Goal: Task Accomplishment & Management: Complete application form

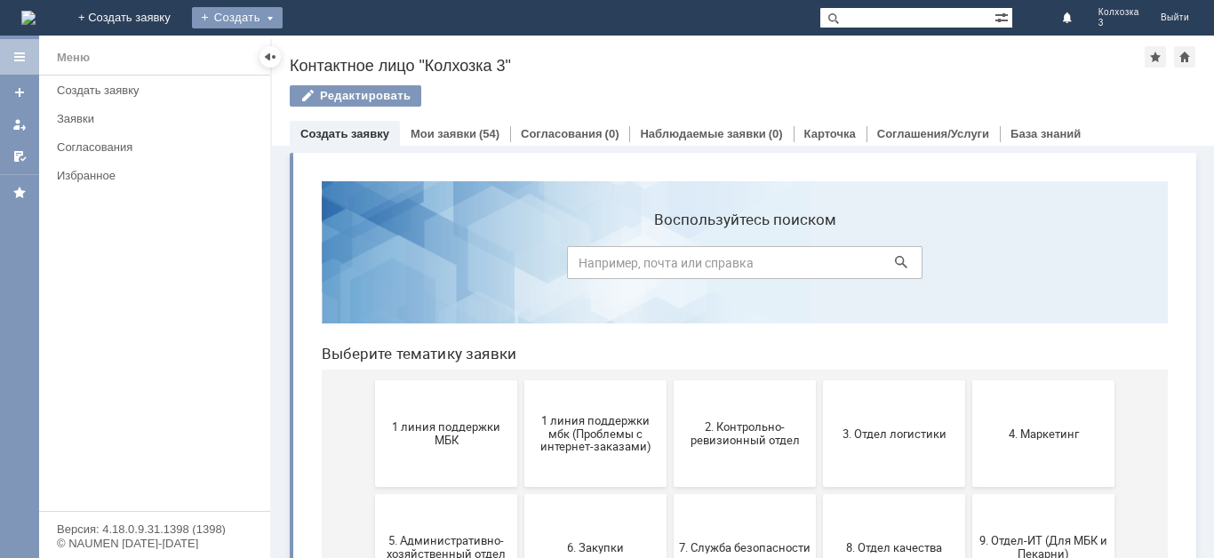
click at [283, 10] on div "Создать" at bounding box center [237, 17] width 91 height 21
click at [331, 45] on link "Заявка" at bounding box center [263, 53] width 135 height 21
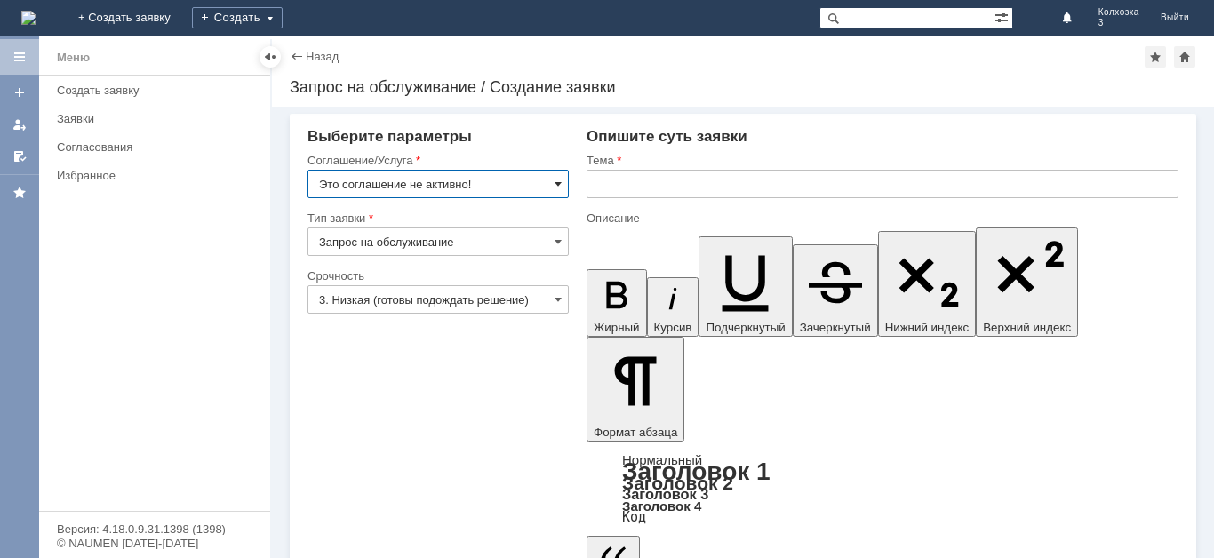
click at [557, 180] on span at bounding box center [558, 184] width 7 height 14
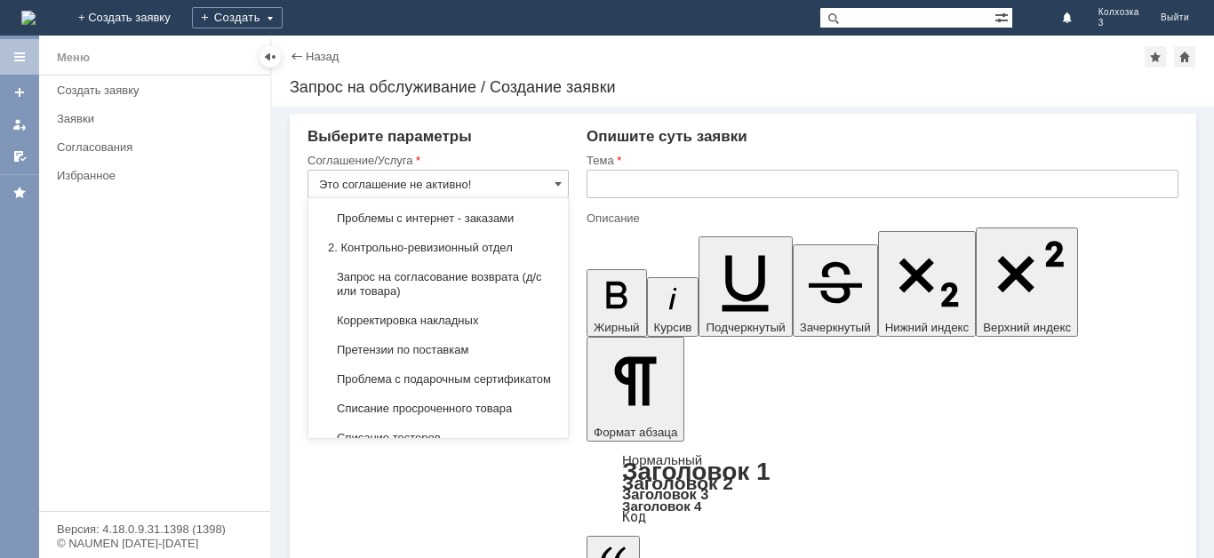
scroll to position [267, 0]
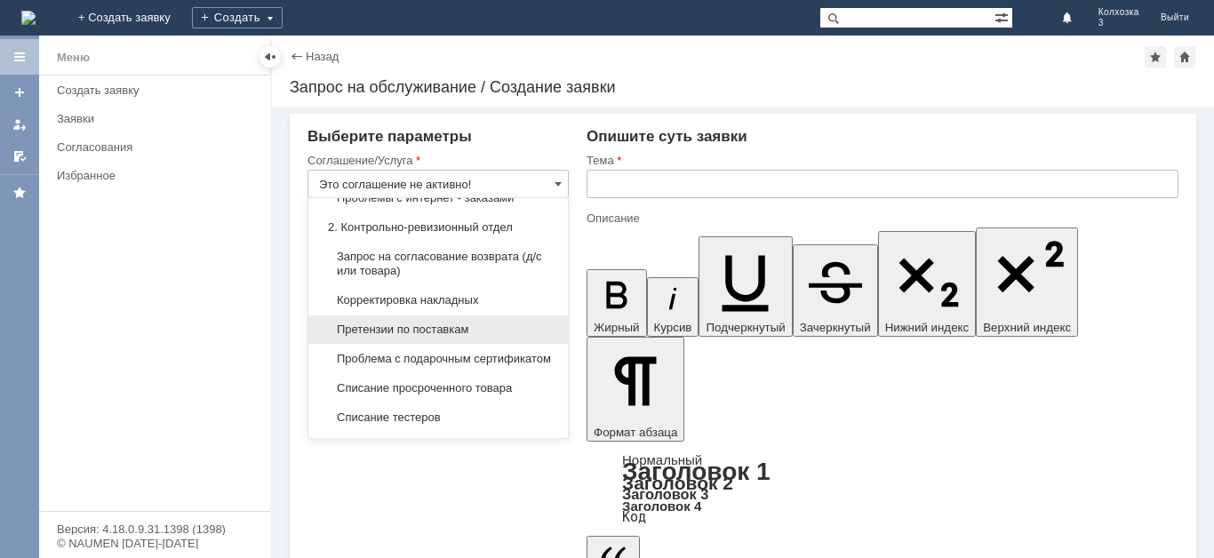
click at [441, 337] on span "Претензии по поставкам" at bounding box center [438, 330] width 238 height 14
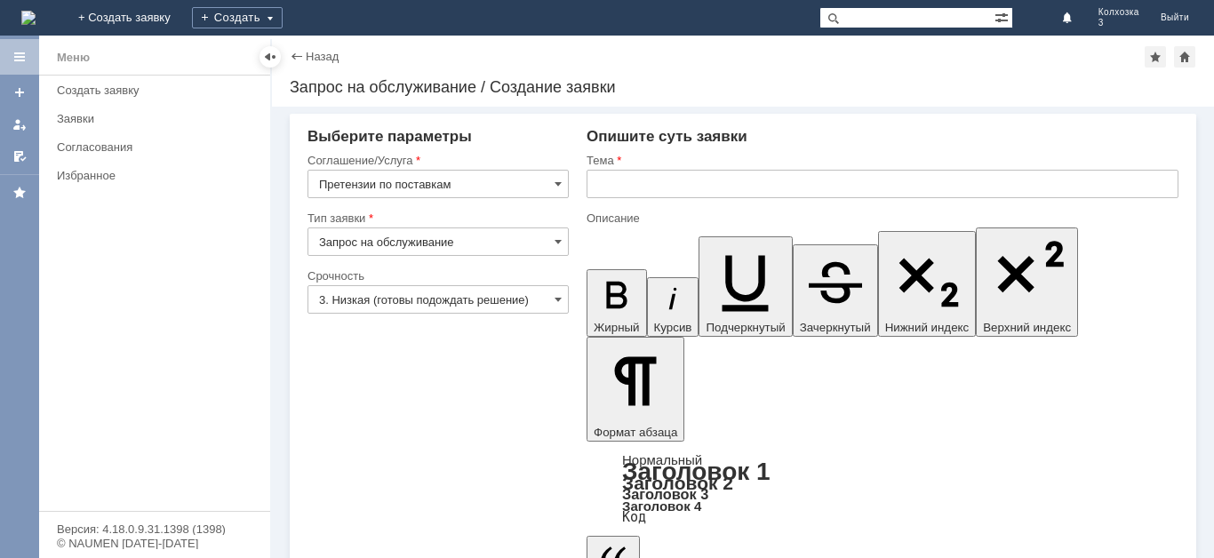
type input "Претензии по поставкам"
click at [534, 296] on input "3. Низкая (готовы подождать решение)" at bounding box center [438, 299] width 261 height 28
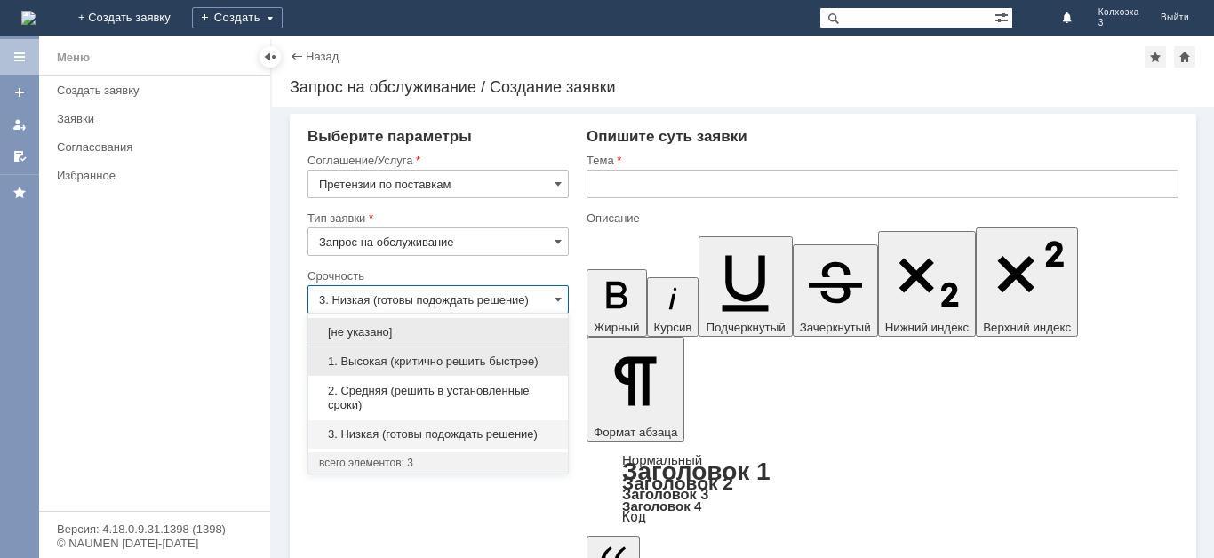
click at [418, 362] on span "1. Высокая (критично решить быстрее)" at bounding box center [438, 362] width 238 height 14
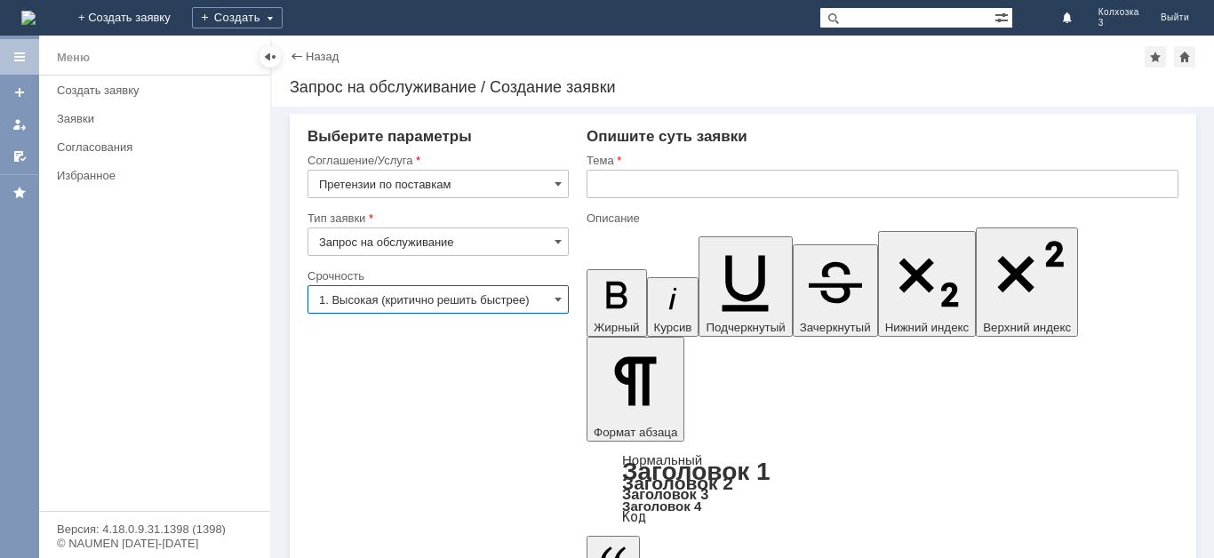
click at [555, 308] on input "1. Высокая (критично решить быстрее)" at bounding box center [438, 299] width 261 height 28
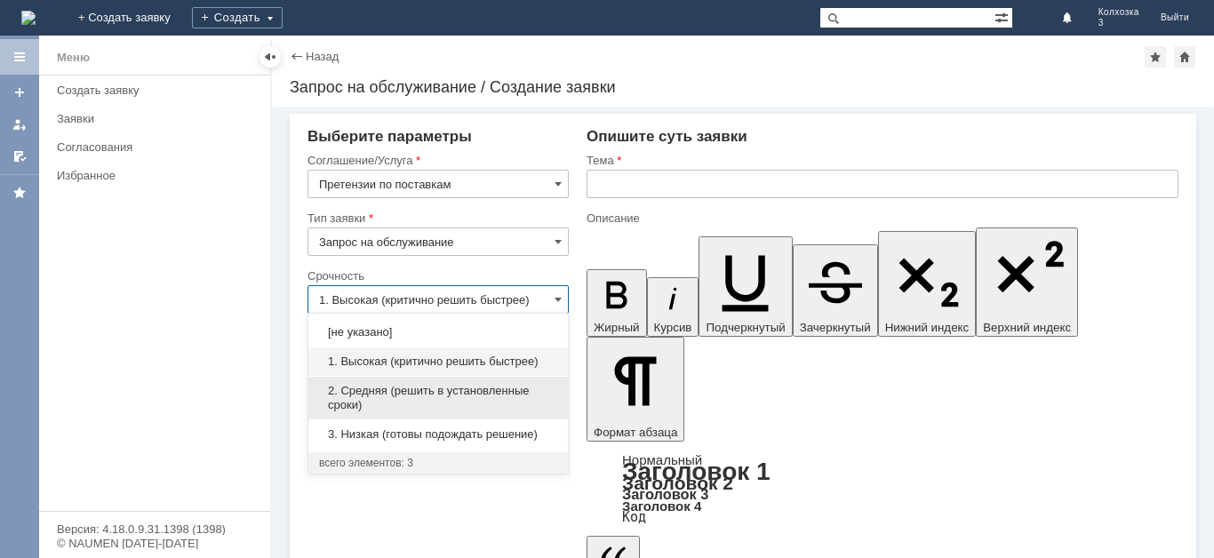
click at [450, 397] on span "2. Средняя (решить в установленные сроки)" at bounding box center [438, 398] width 238 height 28
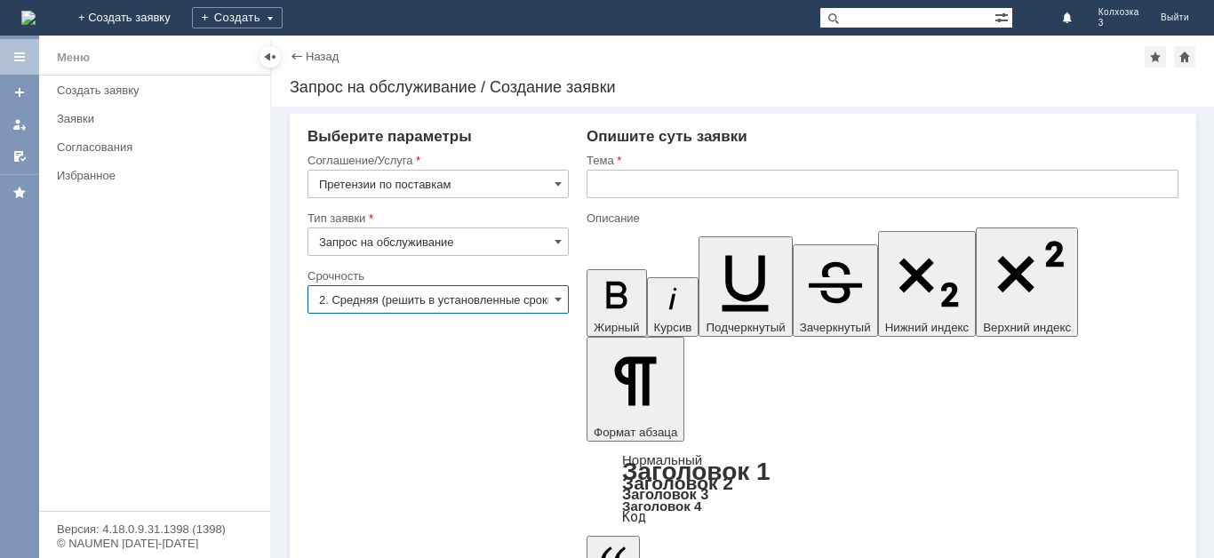
type input "2. Средняя (решить в установленные сроки)"
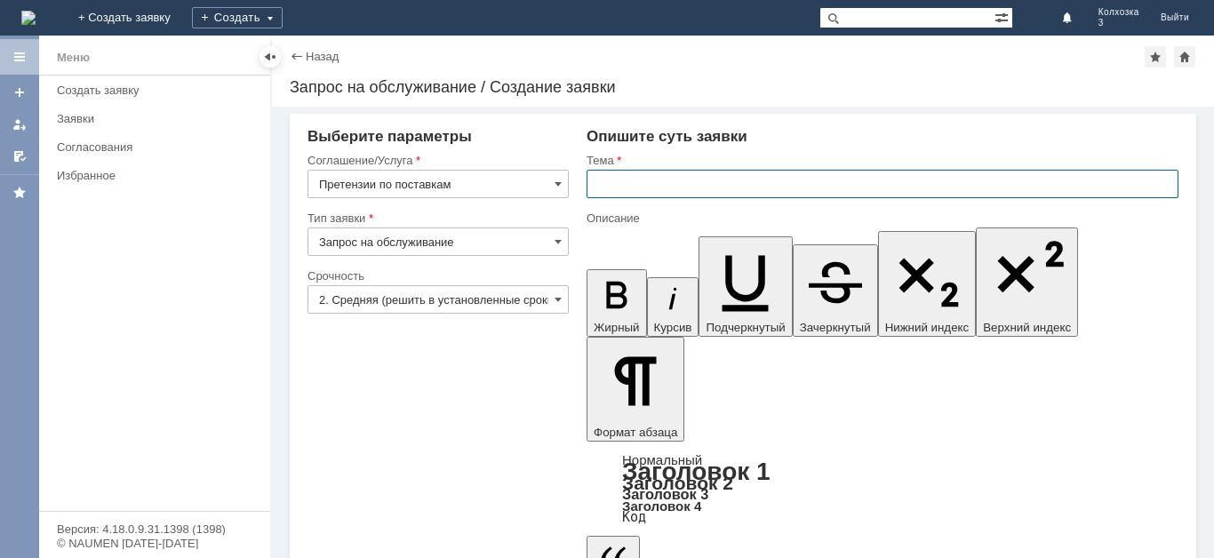
click at [623, 190] on input "text" at bounding box center [883, 184] width 592 height 28
type input "Претензии по поставке"
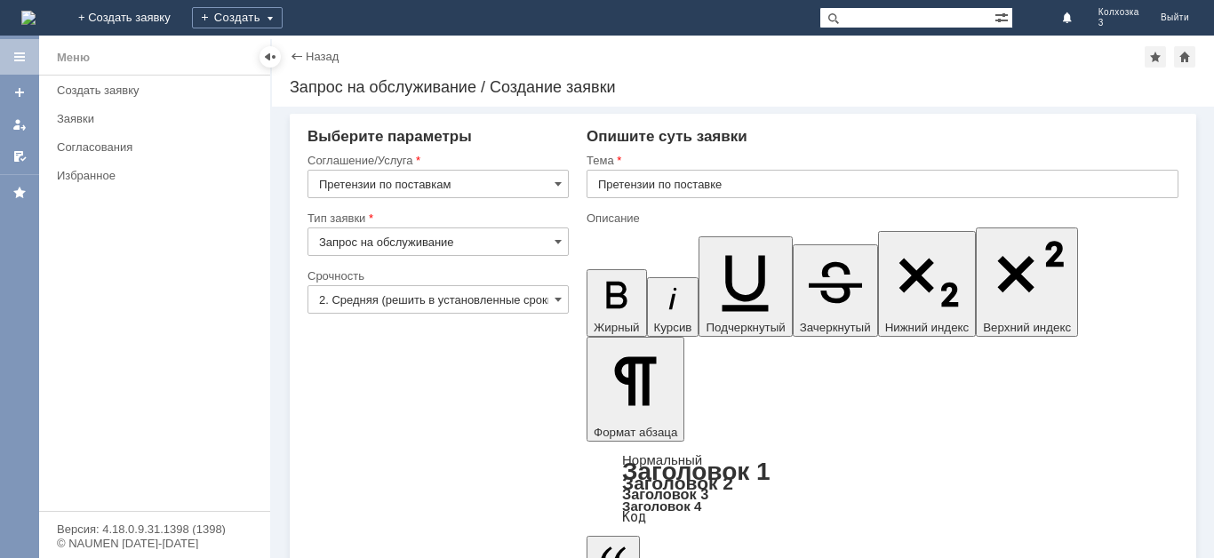
scroll to position [704, 12]
drag, startPoint x: 833, startPoint y: 4394, endPoint x: 833, endPoint y: 4410, distance: 15.1
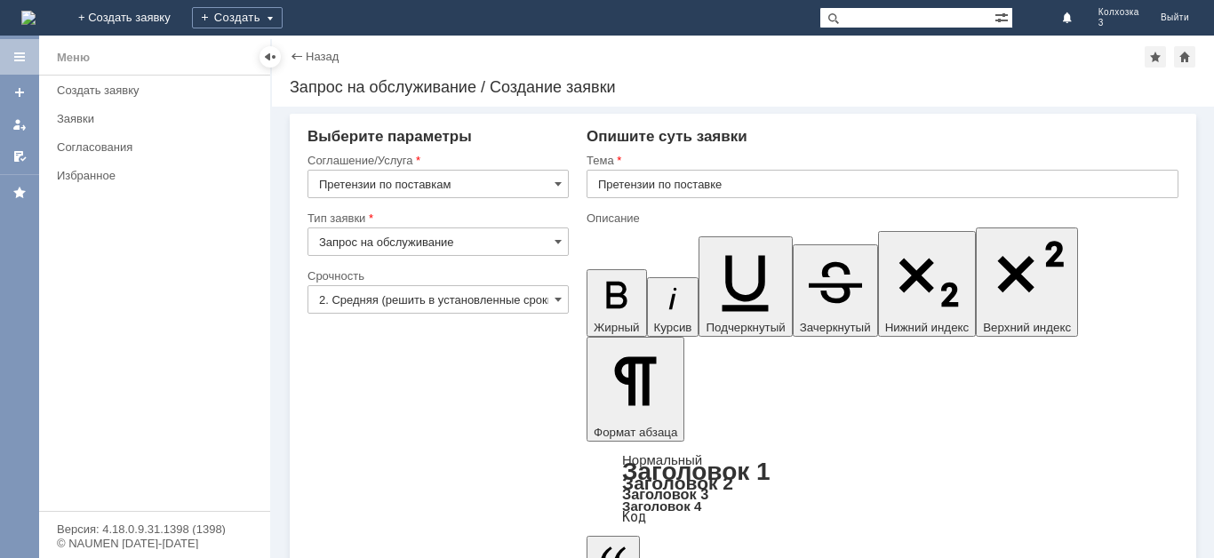
drag, startPoint x: 1127, startPoint y: 4406, endPoint x: 1127, endPoint y: 4442, distance: 35.6
drag, startPoint x: 1127, startPoint y: 4407, endPoint x: 1127, endPoint y: 4434, distance: 26.7
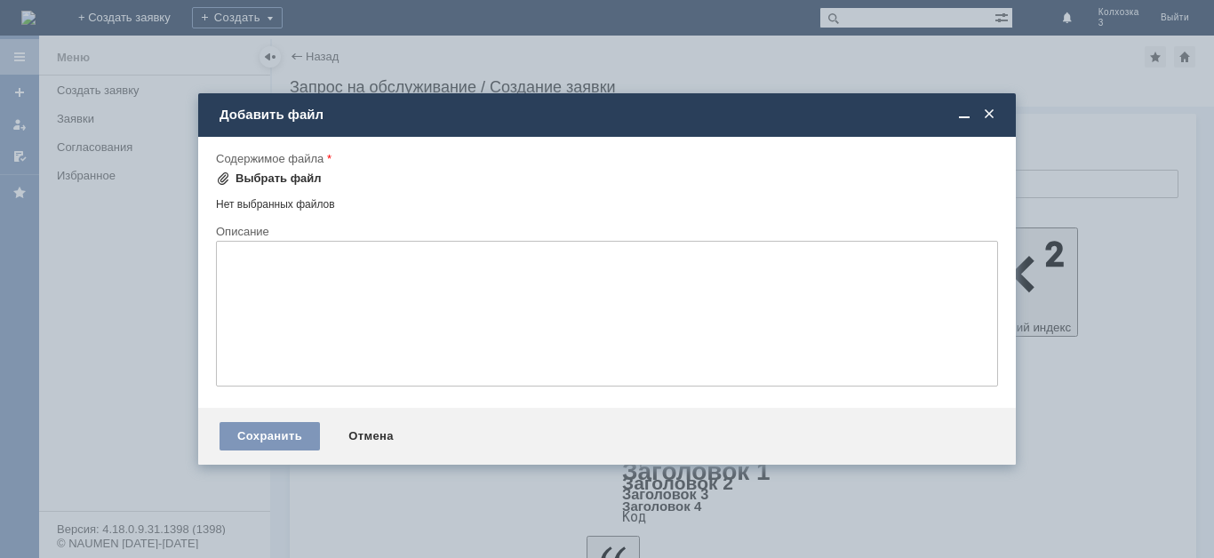
click at [284, 183] on div "Выбрать файл" at bounding box center [279, 179] width 86 height 14
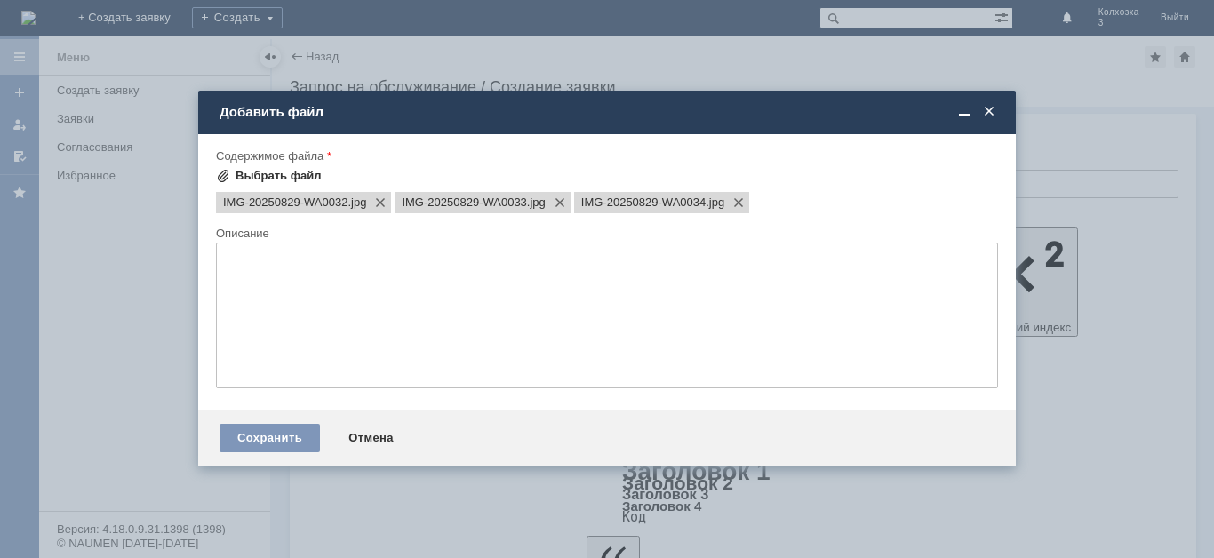
scroll to position [0, 0]
click at [283, 429] on div "Сохранить" at bounding box center [270, 438] width 100 height 28
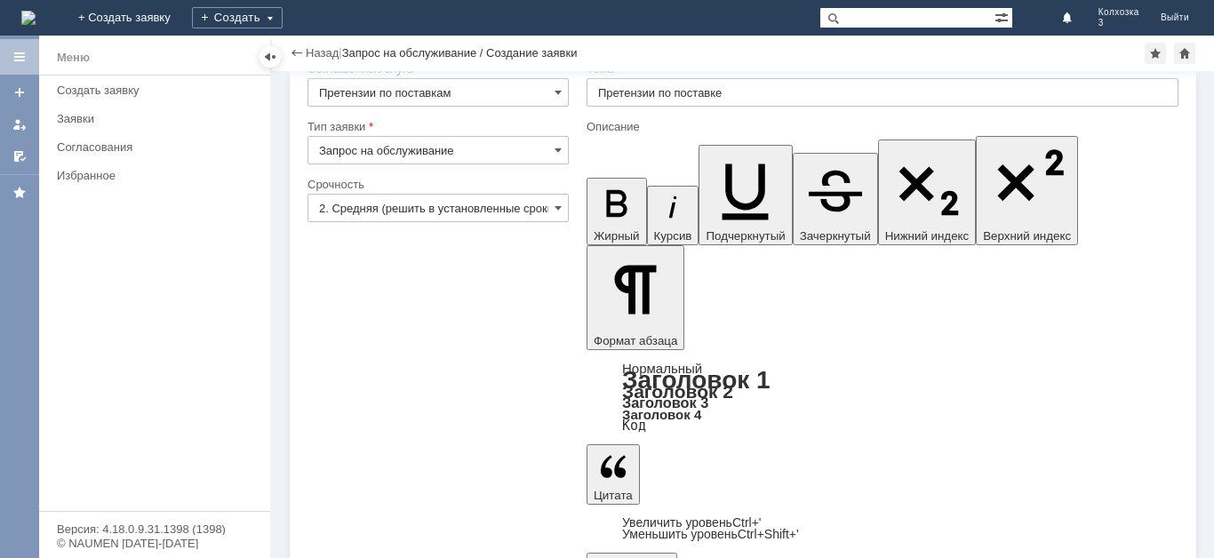
scroll to position [52, 0]
